Goal: Task Accomplishment & Management: Use online tool/utility

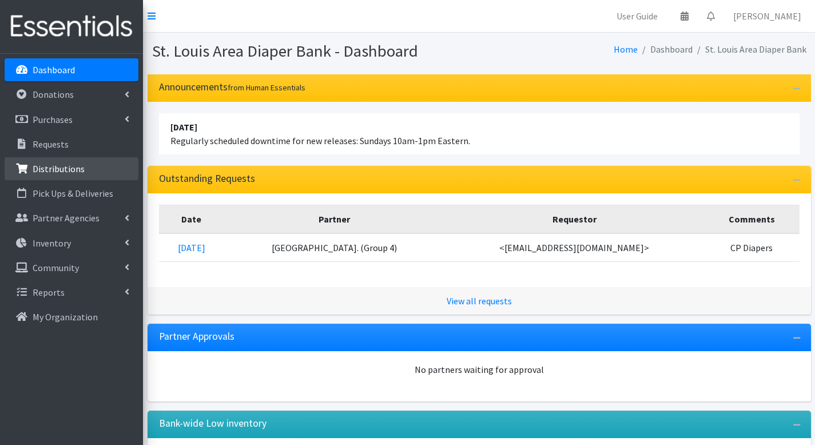
click at [109, 164] on link "Distributions" at bounding box center [72, 168] width 134 height 23
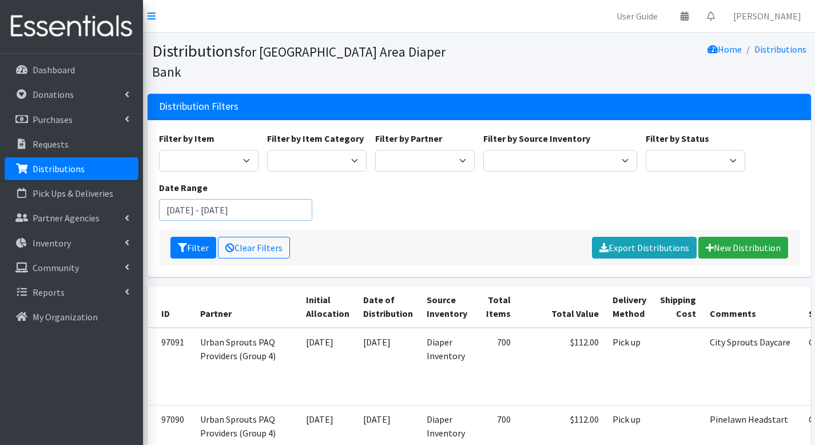
click at [274, 199] on input "July 23, 2025 - October 23, 2025" at bounding box center [236, 210] width 154 height 22
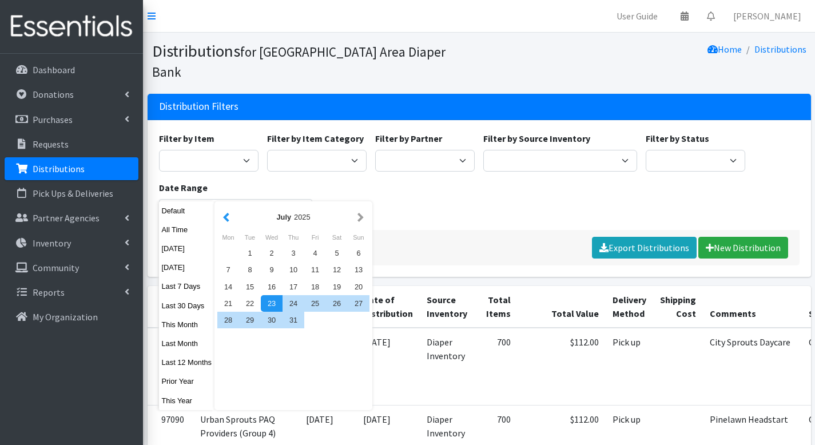
click at [227, 214] on button "button" at bounding box center [226, 217] width 12 height 14
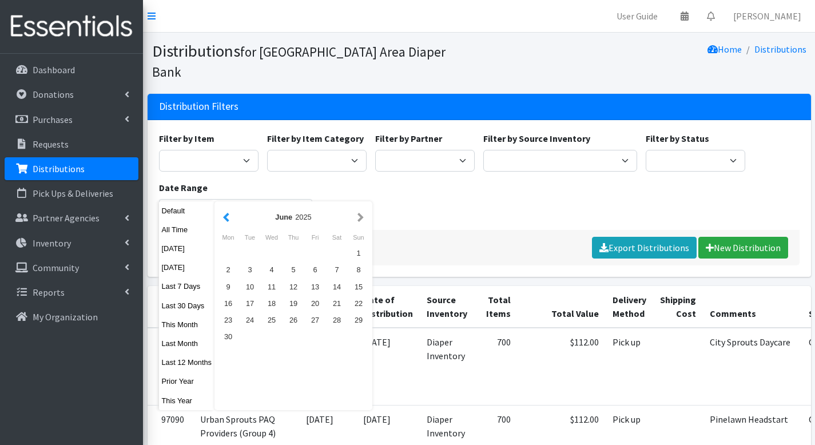
click at [227, 214] on button "button" at bounding box center [226, 217] width 12 height 14
click at [226, 214] on button "button" at bounding box center [226, 217] width 12 height 14
click at [225, 214] on button "button" at bounding box center [226, 217] width 12 height 14
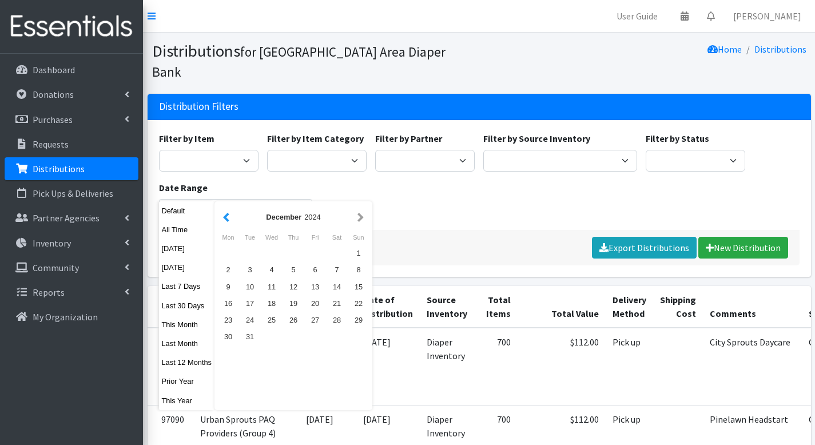
click at [225, 214] on button "button" at bounding box center [226, 217] width 12 height 14
click at [358, 218] on button "button" at bounding box center [361, 217] width 12 height 14
click at [250, 320] on div "24" at bounding box center [250, 320] width 22 height 17
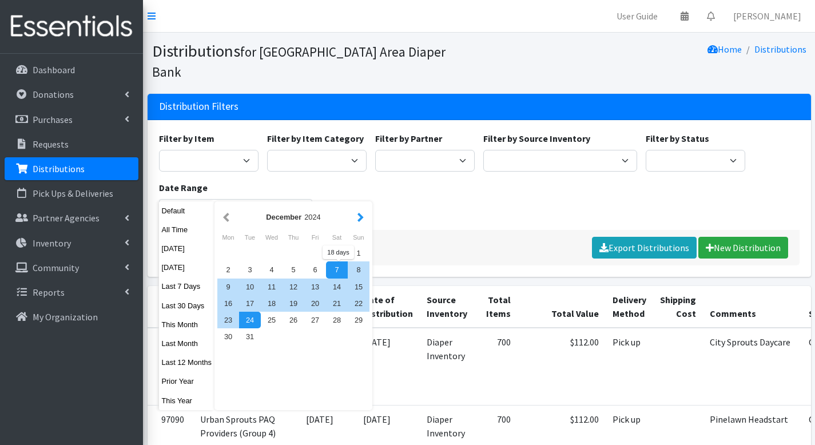
click at [358, 217] on button "button" at bounding box center [361, 217] width 12 height 14
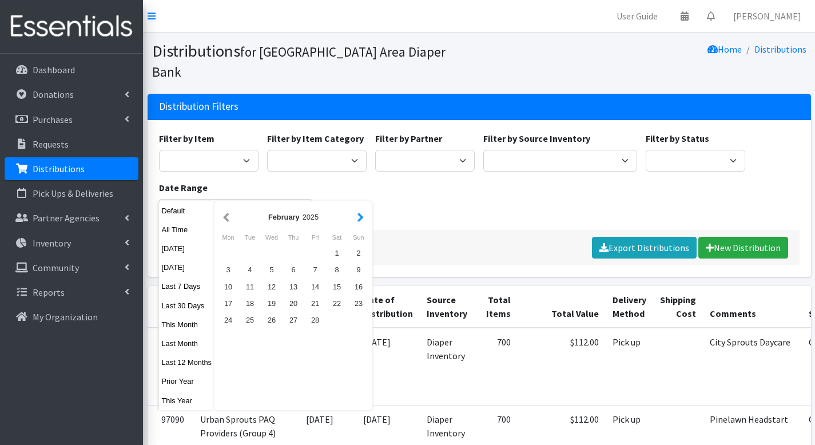
click at [359, 216] on button "button" at bounding box center [361, 217] width 12 height 14
click at [357, 216] on button "button" at bounding box center [361, 217] width 12 height 14
click at [358, 216] on button "button" at bounding box center [361, 217] width 12 height 14
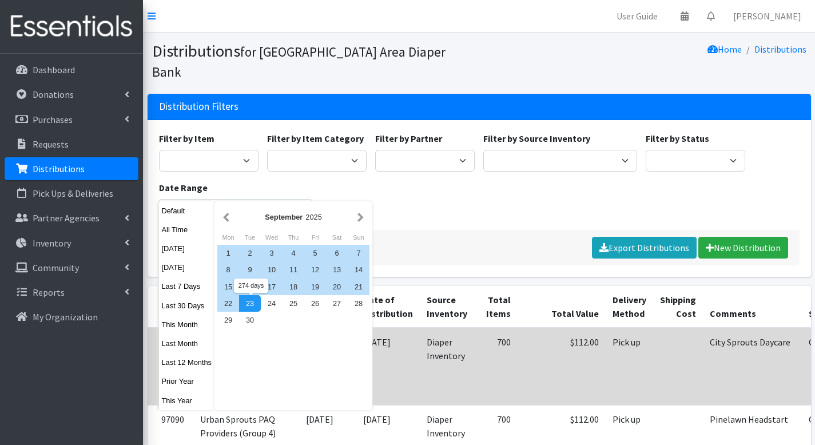
drag, startPoint x: 257, startPoint y: 304, endPoint x: 263, endPoint y: 307, distance: 6.9
click at [261, 306] on div "23" at bounding box center [250, 303] width 22 height 17
type input "[DATE] - [DATE]"
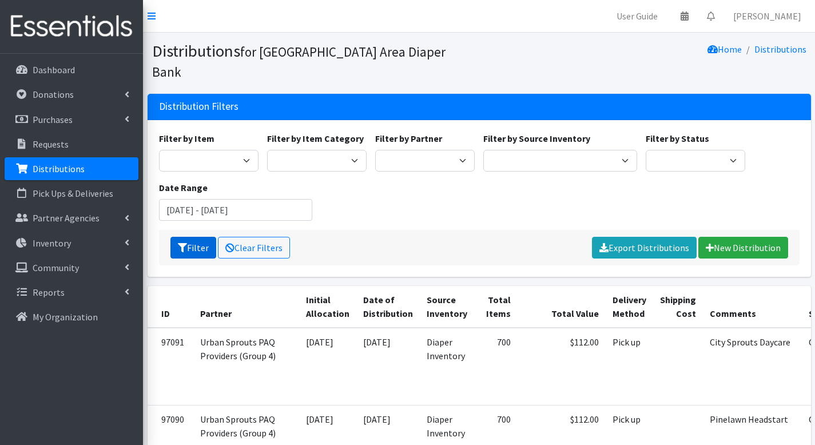
click at [202, 237] on button "Filter" at bounding box center [193, 248] width 46 height 22
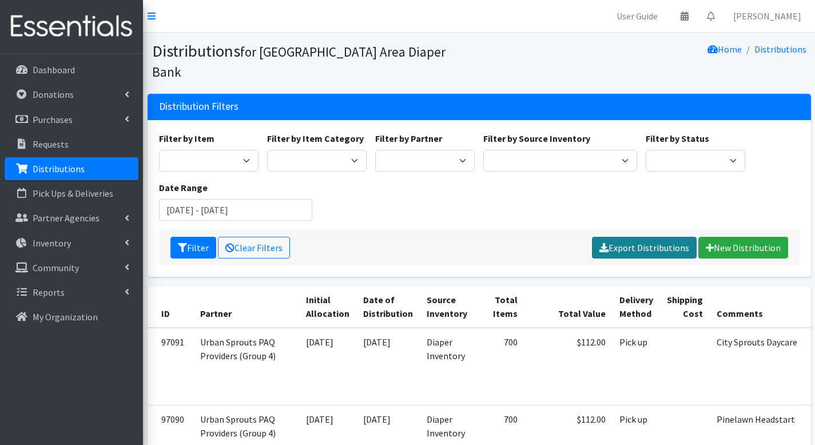
click at [639, 237] on link "Export Distributions" at bounding box center [644, 248] width 105 height 22
